Goal: Information Seeking & Learning: Learn about a topic

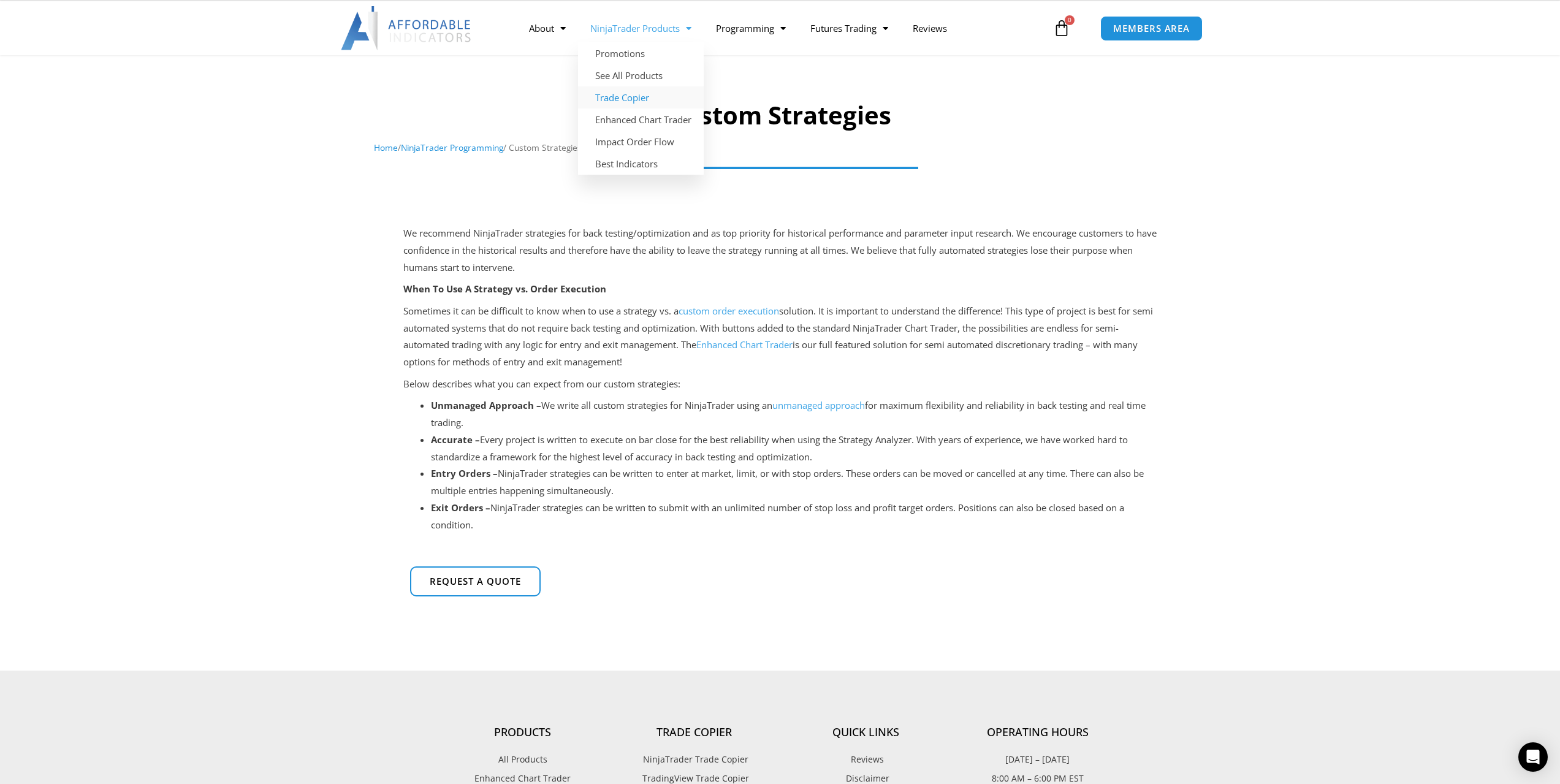
click at [637, 96] on link "Trade Copier" at bounding box center [641, 97] width 125 height 22
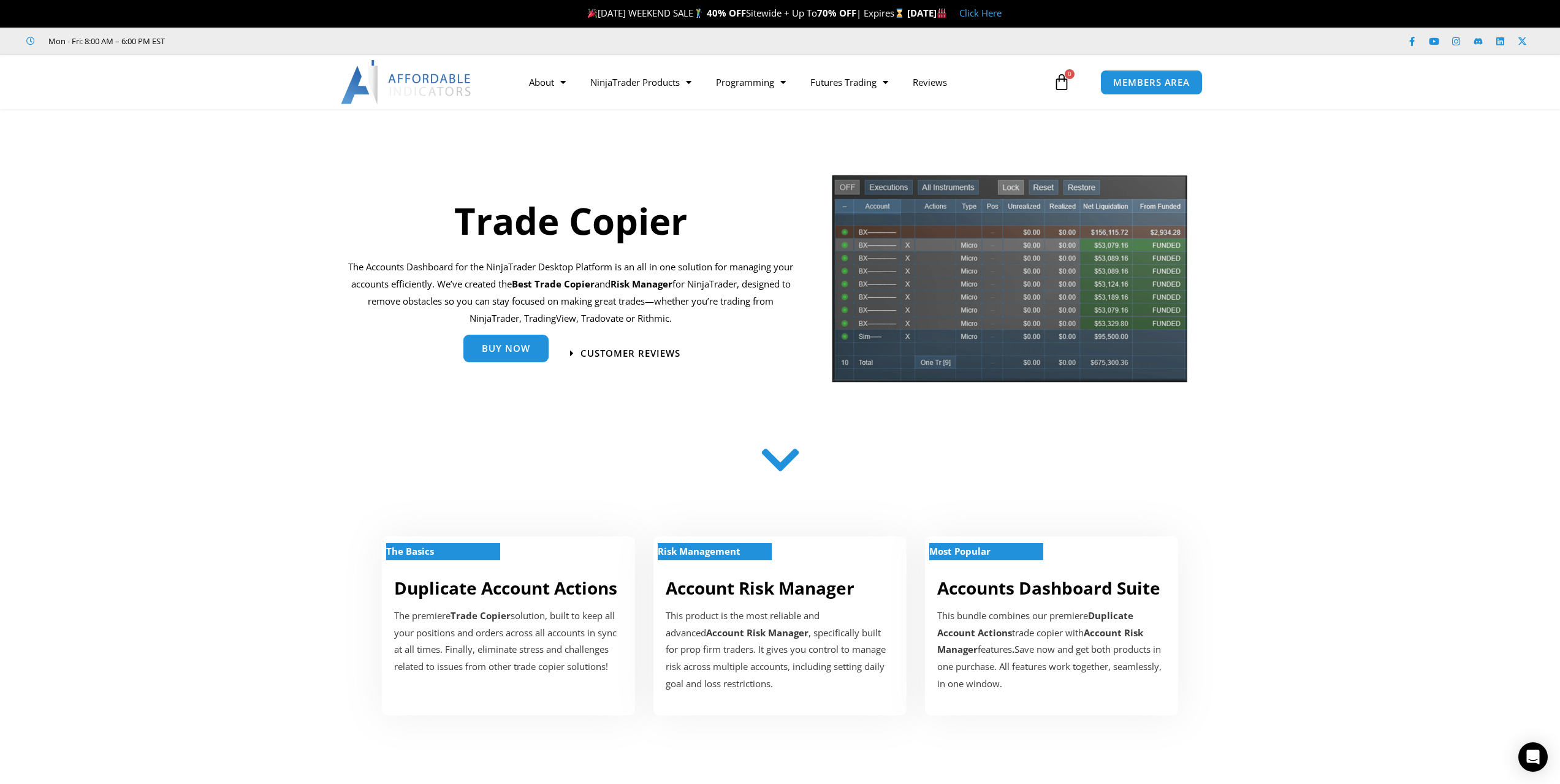
click at [513, 347] on span "Buy Now" at bounding box center [506, 349] width 49 height 9
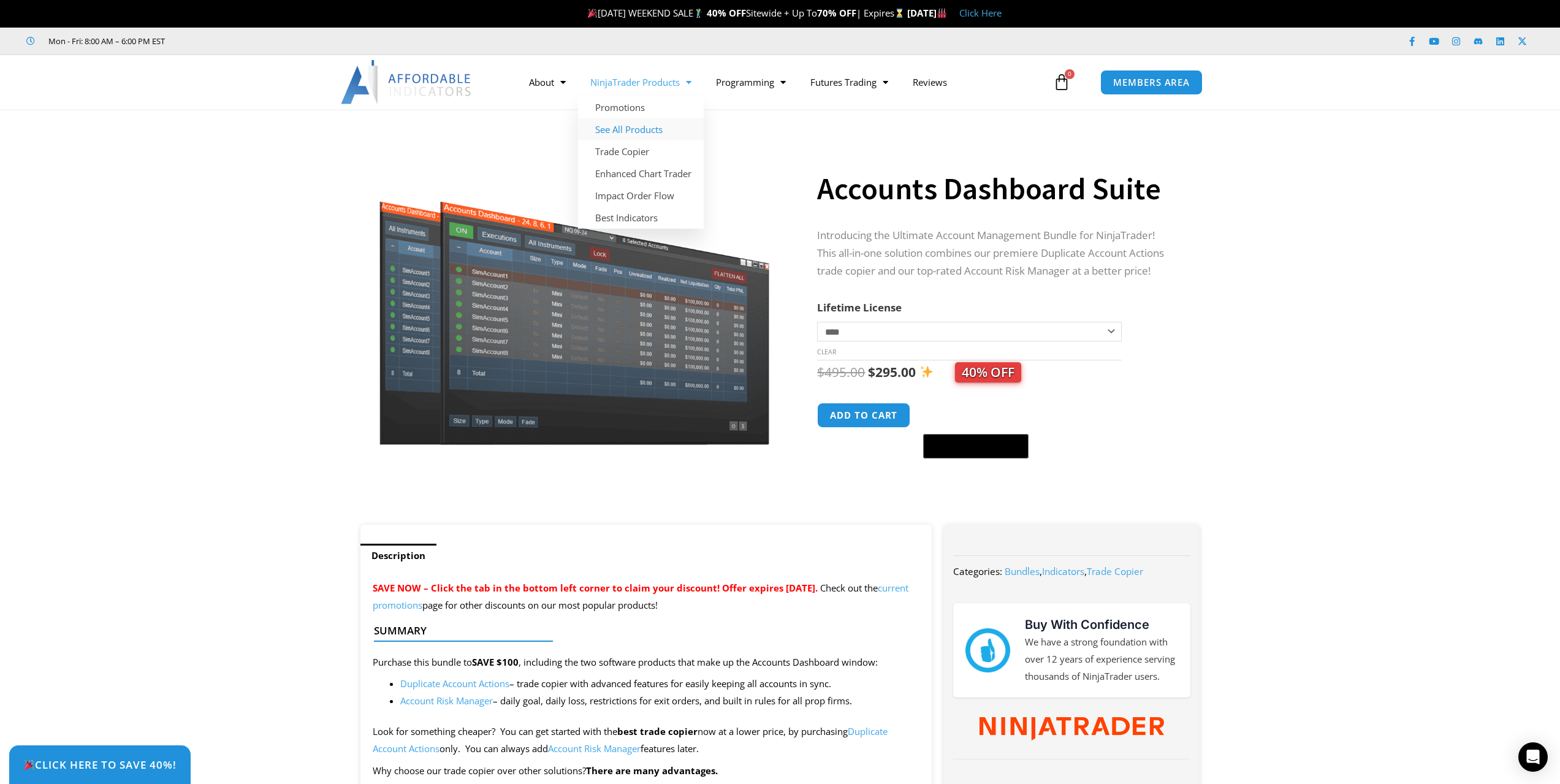
click at [628, 127] on link "See All Products" at bounding box center [641, 129] width 125 height 22
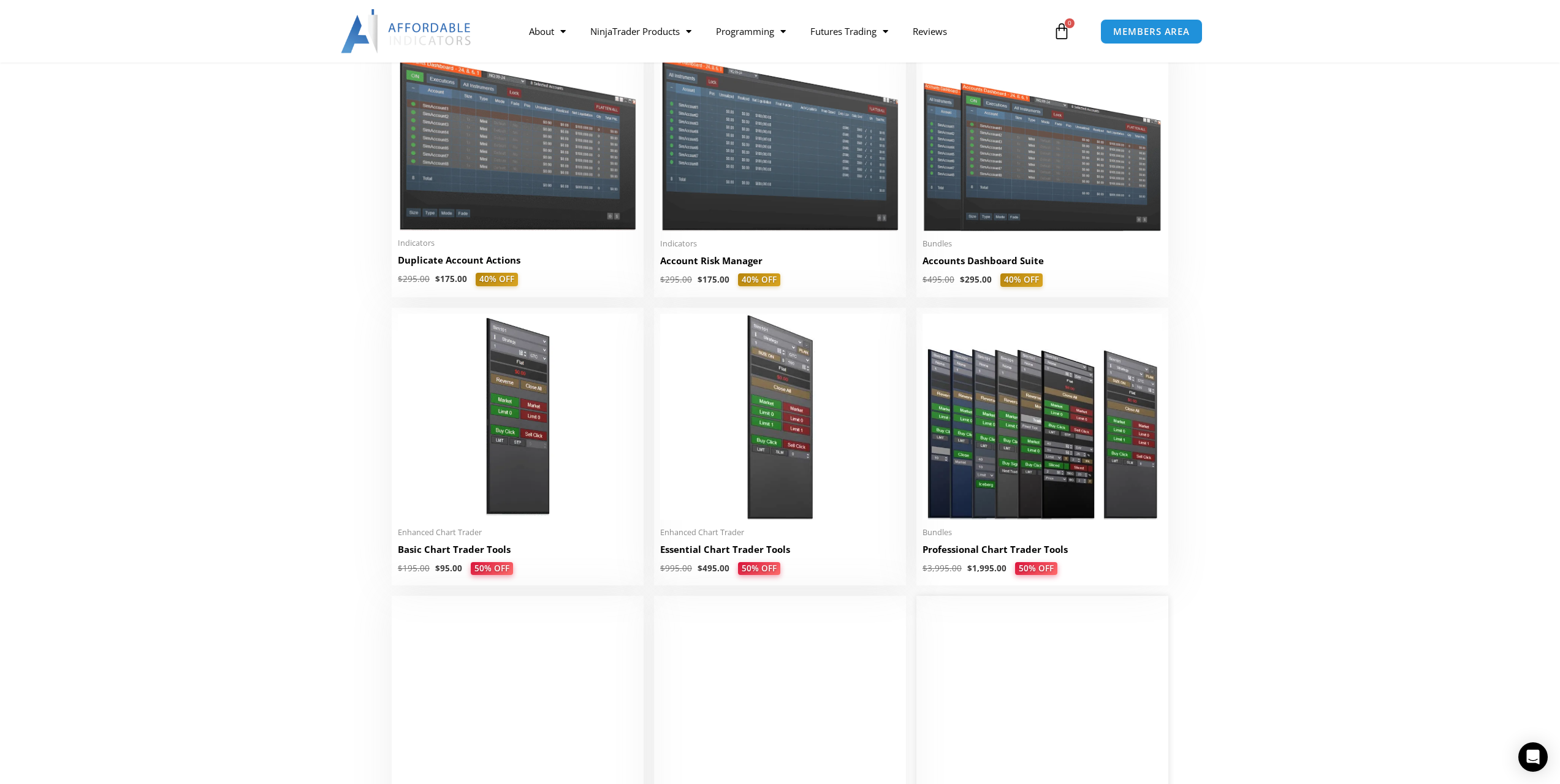
scroll to position [307, 0]
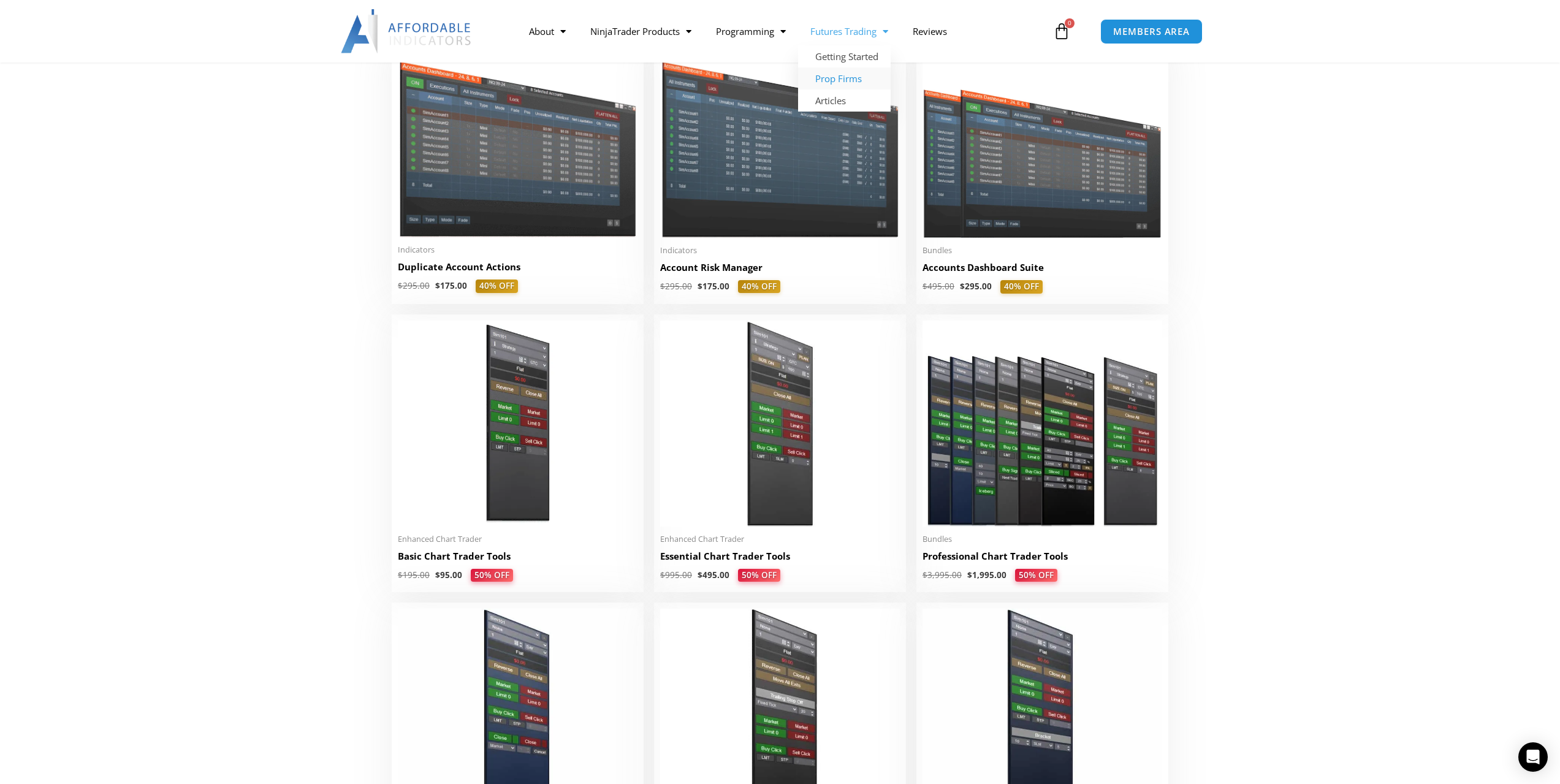
click at [849, 79] on link "Prop Firms" at bounding box center [844, 79] width 93 height 22
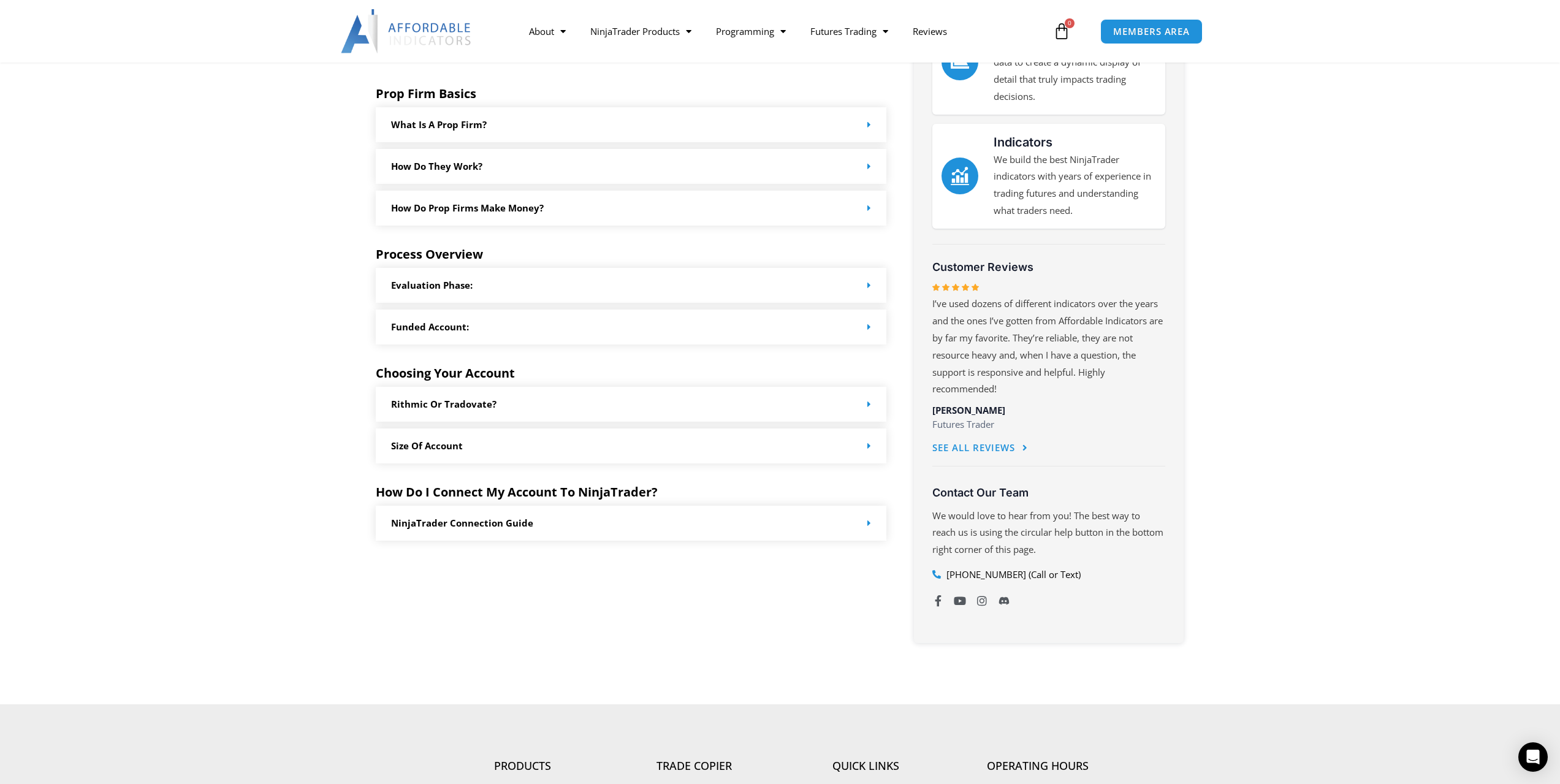
scroll to position [429, 0]
click at [1016, 145] on link "Indicators" at bounding box center [1023, 145] width 59 height 15
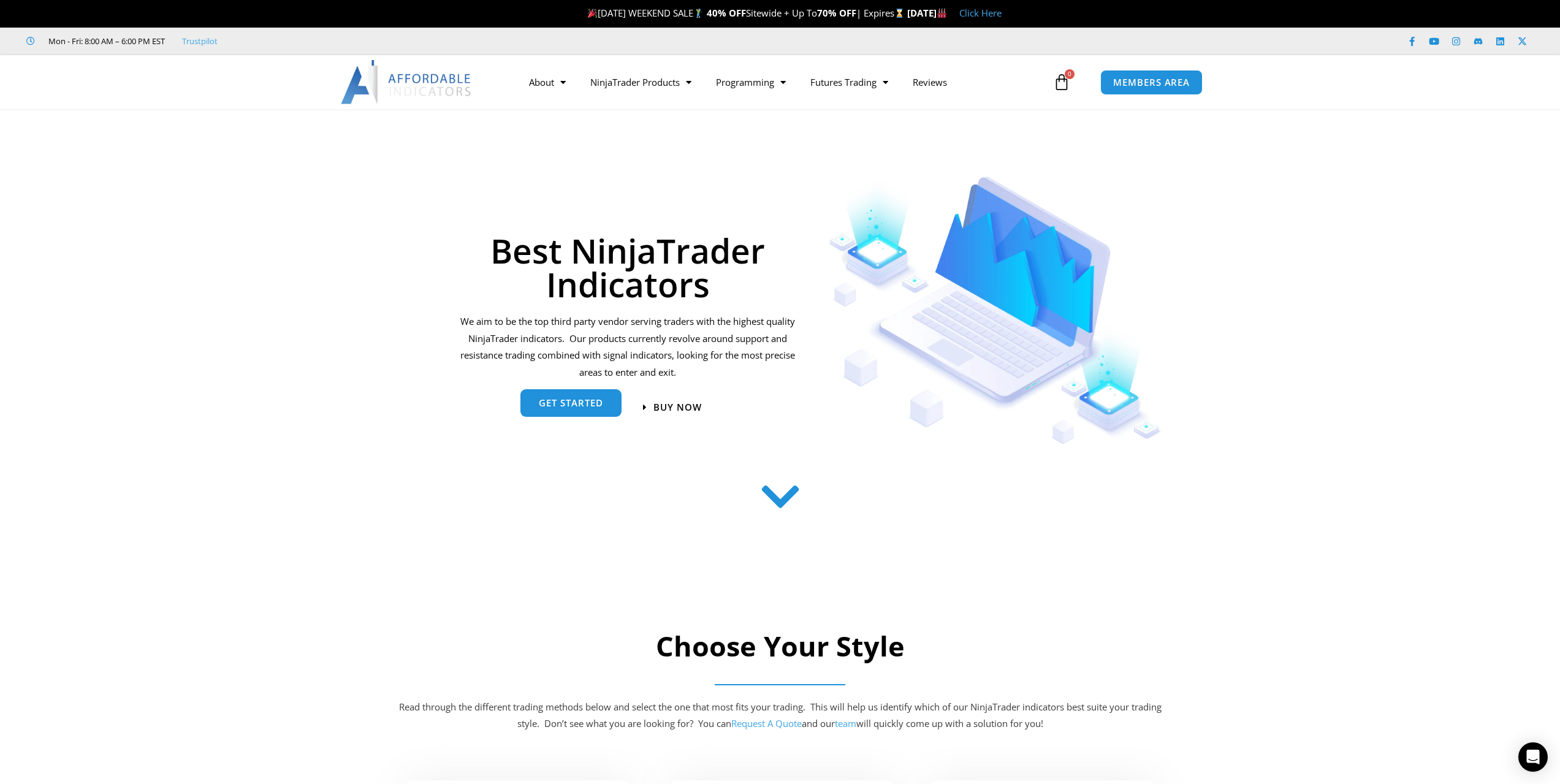
click at [590, 404] on span "get started" at bounding box center [571, 403] width 65 height 9
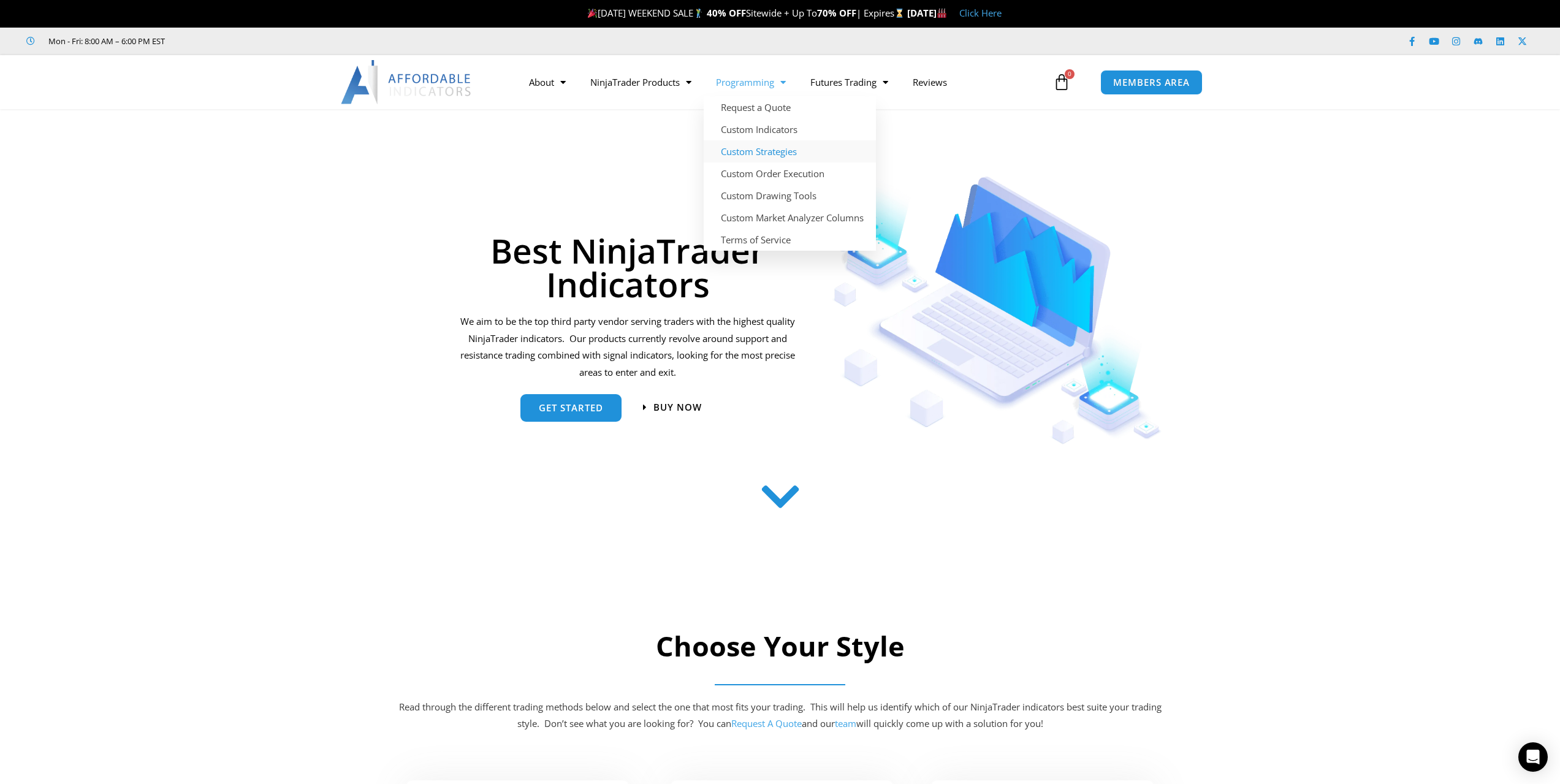
click at [773, 152] on link "Custom Strategies" at bounding box center [790, 152] width 172 height 22
